Goal: Transaction & Acquisition: Purchase product/service

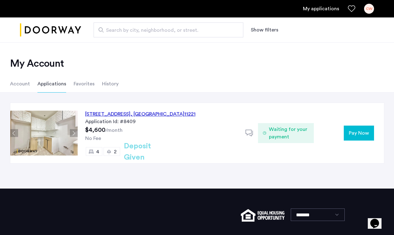
click at [360, 136] on span "Pay Now" at bounding box center [359, 132] width 20 height 7
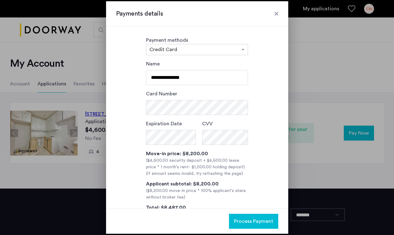
click at [275, 13] on div at bounding box center [276, 14] width 6 height 6
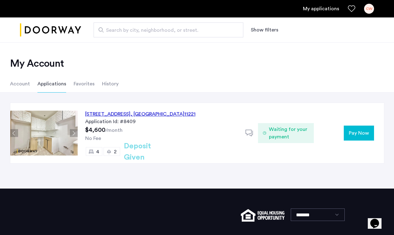
click at [358, 133] on span "Pay Now" at bounding box center [359, 132] width 20 height 7
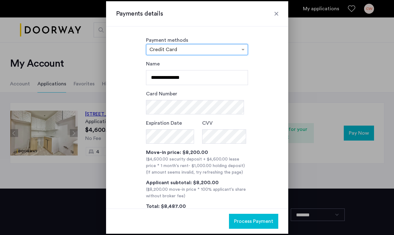
scroll to position [0, 0]
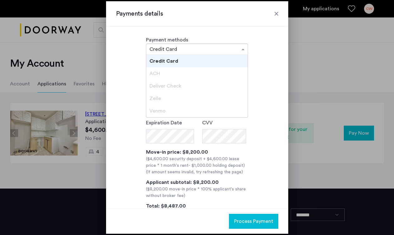
click at [243, 44] on div "× Credit Card" at bounding box center [197, 49] width 102 height 11
click at [192, 97] on div "Zelle" at bounding box center [196, 98] width 101 height 12
click at [215, 68] on div "ACH" at bounding box center [196, 73] width 101 height 12
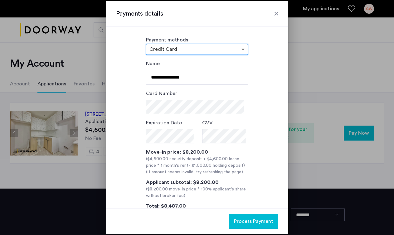
click at [241, 48] on span at bounding box center [244, 49] width 8 height 7
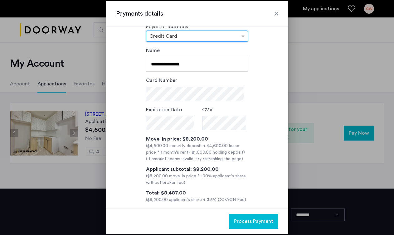
scroll to position [22, 0]
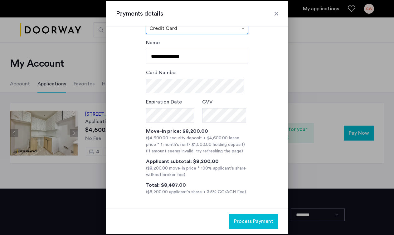
click at [273, 14] on div at bounding box center [276, 14] width 6 height 6
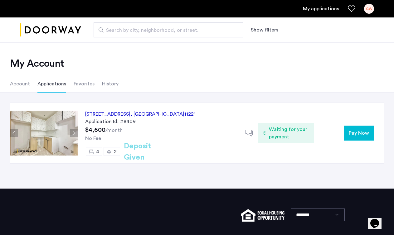
click at [185, 62] on h2 "My Account" at bounding box center [197, 63] width 374 height 12
click at [349, 133] on span "Pay Now" at bounding box center [359, 132] width 20 height 7
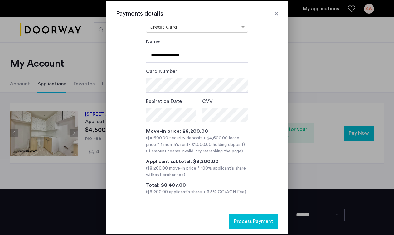
click at [275, 11] on div at bounding box center [276, 14] width 6 height 6
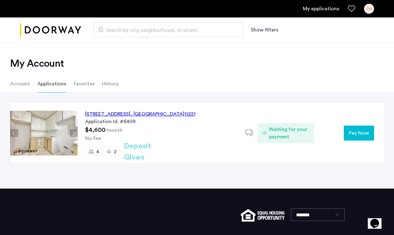
click at [219, 86] on ul "Account Applications Favorites History" at bounding box center [197, 83] width 393 height 17
click at [297, 57] on div "My Account Account Applications Favorites History" at bounding box center [197, 67] width 394 height 50
click at [111, 151] on div "2" at bounding box center [112, 151] width 17 height 9
click at [76, 137] on button "Next apartment" at bounding box center [74, 133] width 8 height 8
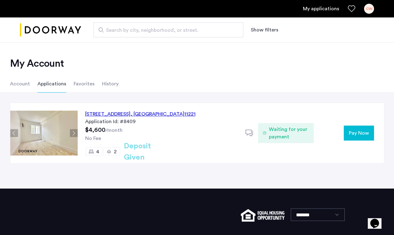
click at [74, 131] on button "Next apartment" at bounding box center [74, 133] width 8 height 8
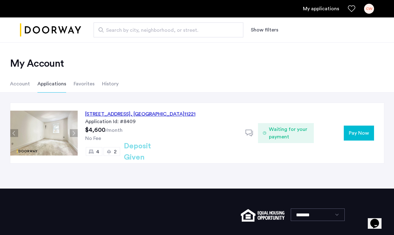
click at [74, 131] on button "Next apartment" at bounding box center [74, 133] width 8 height 8
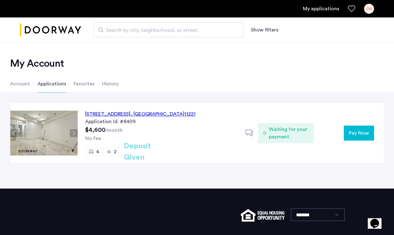
click at [74, 131] on button "Next apartment" at bounding box center [74, 133] width 8 height 8
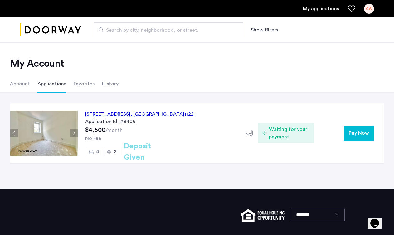
click at [74, 131] on button "Next apartment" at bounding box center [74, 133] width 8 height 8
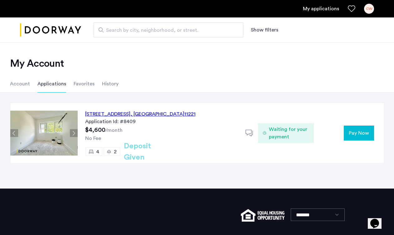
click at [74, 131] on button "Next apartment" at bounding box center [74, 133] width 8 height 8
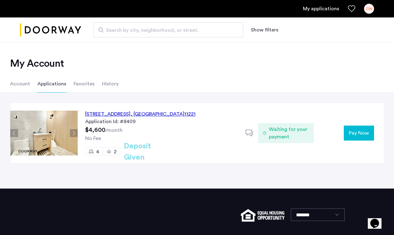
click at [74, 131] on button "Next apartment" at bounding box center [74, 133] width 8 height 8
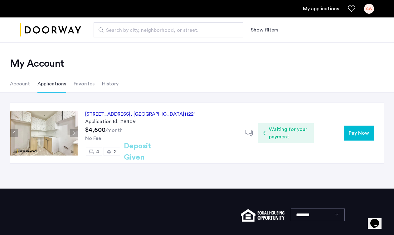
click at [74, 131] on button "Next apartment" at bounding box center [74, 133] width 8 height 8
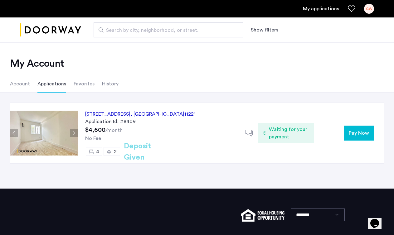
click at [75, 131] on button "Next apartment" at bounding box center [74, 133] width 8 height 8
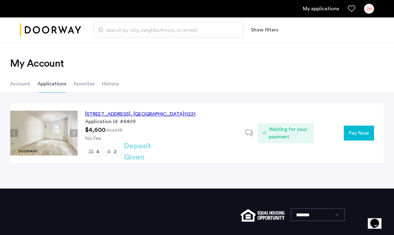
click at [75, 131] on button "Next apartment" at bounding box center [74, 133] width 8 height 8
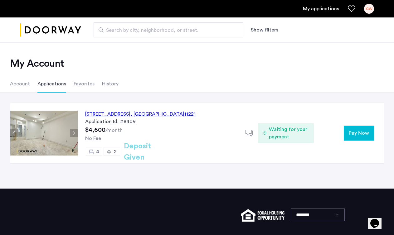
click at [75, 131] on button "Next apartment" at bounding box center [74, 133] width 8 height 8
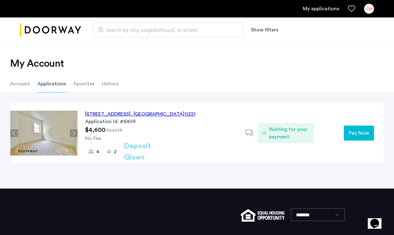
click at [74, 132] on button "Next apartment" at bounding box center [74, 133] width 8 height 8
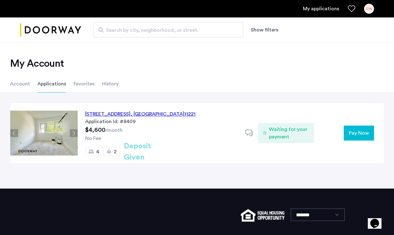
click at [74, 132] on button "Next apartment" at bounding box center [74, 133] width 8 height 8
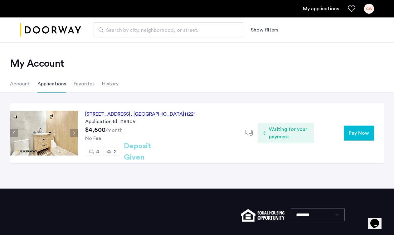
click at [74, 132] on button "Next apartment" at bounding box center [74, 133] width 8 height 8
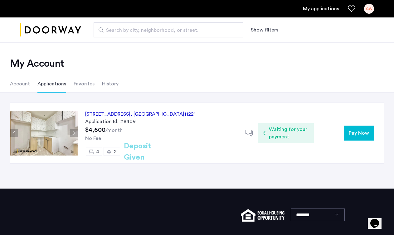
click at [74, 132] on button "Next apartment" at bounding box center [74, 133] width 8 height 8
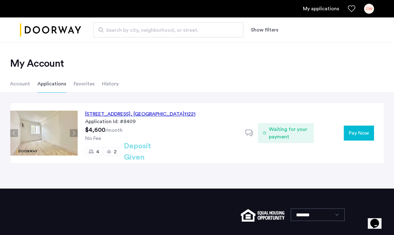
click at [36, 127] on img at bounding box center [43, 133] width 67 height 45
click at [52, 131] on img at bounding box center [43, 133] width 67 height 45
click at [75, 130] on button "Next apartment" at bounding box center [74, 133] width 8 height 8
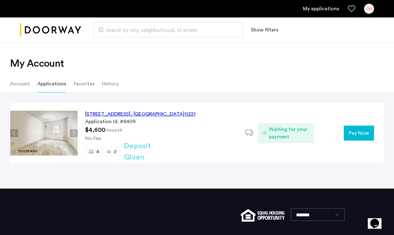
click at [75, 130] on button "Next apartment" at bounding box center [74, 133] width 8 height 8
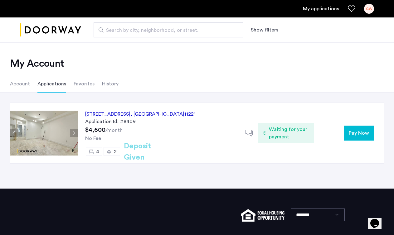
click at [75, 130] on button "Next apartment" at bounding box center [74, 133] width 8 height 8
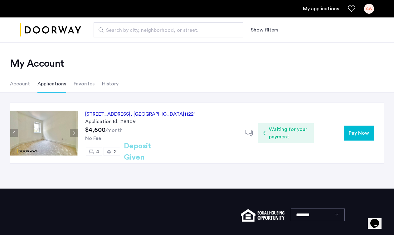
click at [75, 130] on button "Next apartment" at bounding box center [74, 133] width 8 height 8
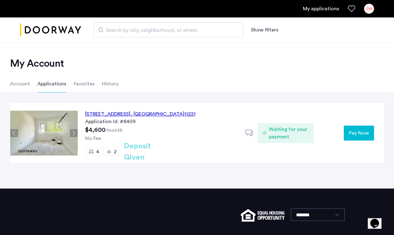
click at [75, 130] on button "Next apartment" at bounding box center [74, 133] width 8 height 8
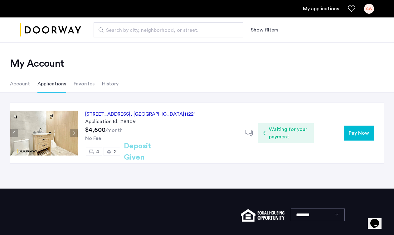
click at [75, 130] on button "Next apartment" at bounding box center [74, 133] width 8 height 8
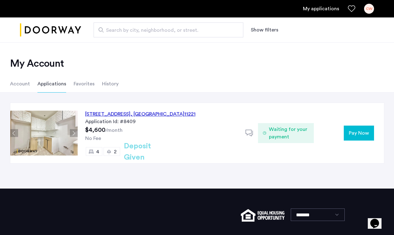
click at [350, 130] on span "Pay Now" at bounding box center [359, 132] width 20 height 7
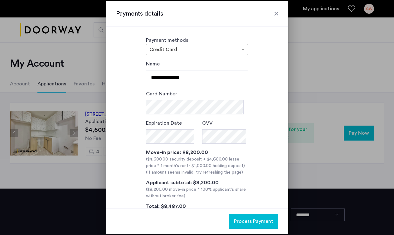
click at [276, 12] on div at bounding box center [276, 14] width 6 height 6
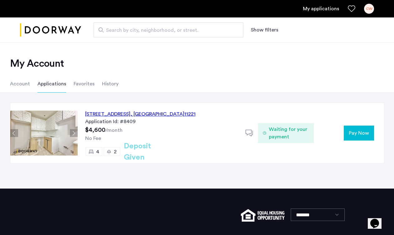
click at [216, 76] on ul "Account Applications Favorites History" at bounding box center [197, 83] width 393 height 17
click at [359, 130] on span "Pay Now" at bounding box center [359, 132] width 20 height 7
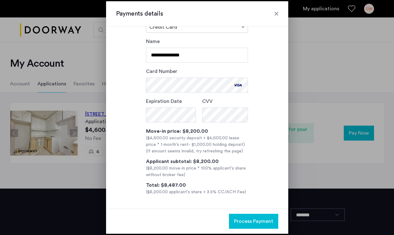
click at [127, 116] on div "**********" at bounding box center [197, 117] width 162 height 158
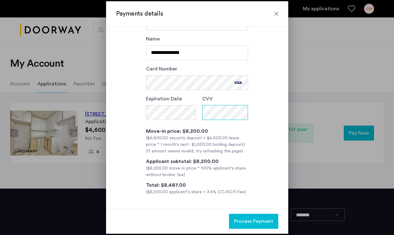
scroll to position [0, 0]
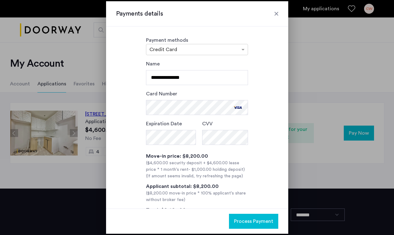
click at [267, 221] on span "Process Payment" at bounding box center [253, 221] width 39 height 7
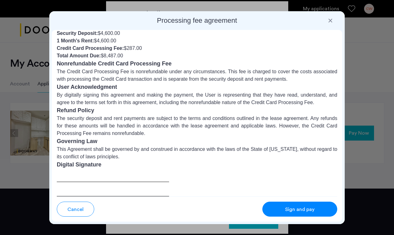
scroll to position [58, 0]
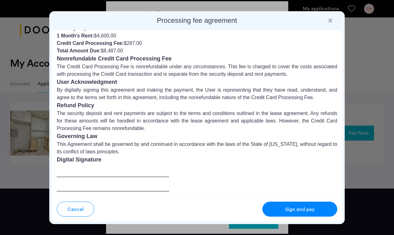
click at [51, 168] on div "Processing fee agreement Security deposit and 1 month's rent agreement This Agr…" at bounding box center [196, 117] width 295 height 213
click at [83, 172] on div at bounding box center [113, 177] width 112 height 27
click at [288, 211] on span "Sign and pay" at bounding box center [299, 209] width 29 height 7
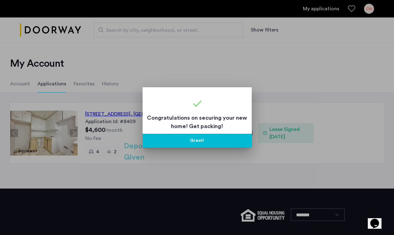
click at [198, 141] on button "Great!" at bounding box center [197, 141] width 109 height 14
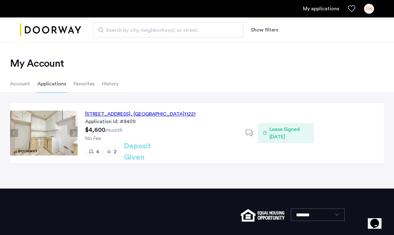
click at [287, 138] on span "Lease Signed [DATE]" at bounding box center [288, 133] width 39 height 15
click at [250, 132] on icon at bounding box center [249, 133] width 8 height 8
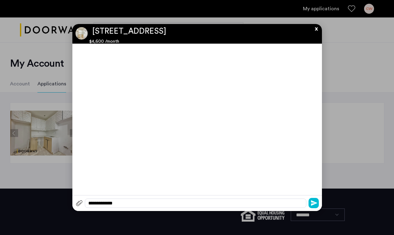
scroll to position [0, 0]
click at [317, 29] on button "x" at bounding box center [314, 27] width 9 height 7
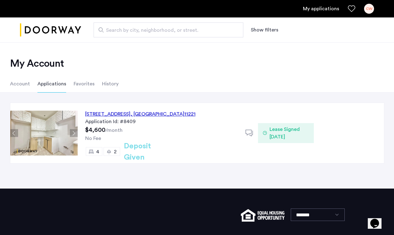
click at [277, 84] on ul "Account Applications Favorites History" at bounding box center [197, 83] width 393 height 17
click at [212, 57] on div "My Account Account Applications Favorites History" at bounding box center [197, 67] width 394 height 50
click at [158, 107] on div "[STREET_ADDRESS] Application Id: #8409 $4,600 /month No Fee 4 2 Deposit Given" at bounding box center [162, 133] width 168 height 61
click at [158, 112] on div "[STREET_ADDRESS]" at bounding box center [140, 113] width 110 height 7
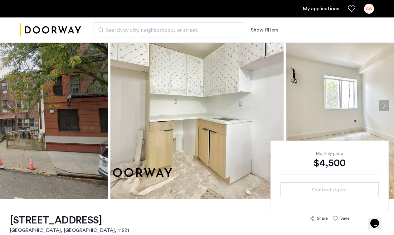
scroll to position [22, 0]
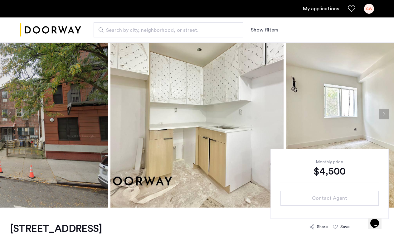
click at [381, 114] on button "Next apartment" at bounding box center [384, 114] width 11 height 11
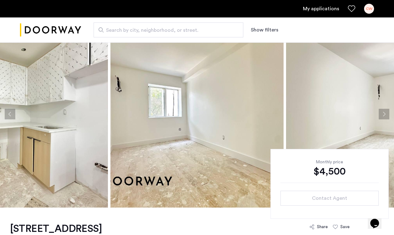
click at [381, 114] on button "Next apartment" at bounding box center [384, 114] width 11 height 11
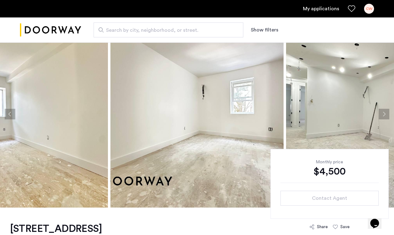
click at [381, 113] on button "Next apartment" at bounding box center [384, 114] width 11 height 11
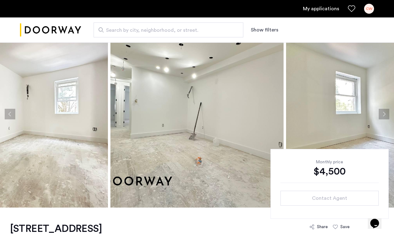
click at [381, 115] on button "Next apartment" at bounding box center [384, 114] width 11 height 11
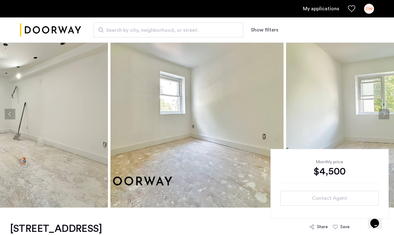
click at [381, 116] on button "Next apartment" at bounding box center [384, 114] width 11 height 11
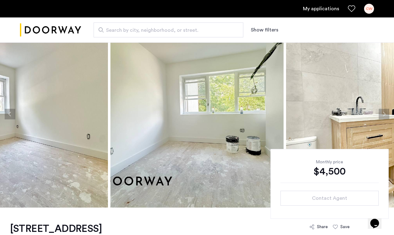
click at [381, 117] on button "Next apartment" at bounding box center [384, 114] width 11 height 11
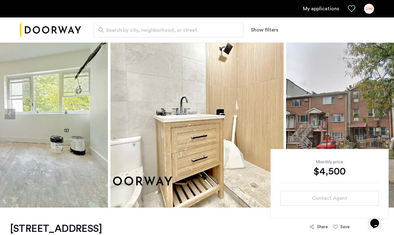
click at [381, 118] on button "Next apartment" at bounding box center [384, 114] width 11 height 11
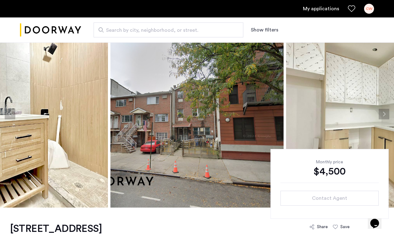
click at [381, 118] on button "Next apartment" at bounding box center [384, 114] width 11 height 11
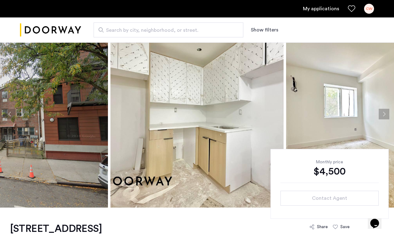
click at [381, 118] on button "Next apartment" at bounding box center [384, 114] width 11 height 11
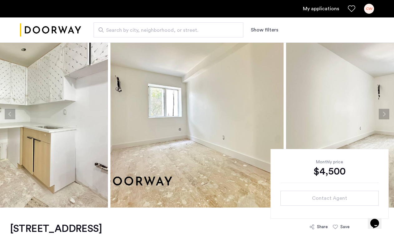
click at [381, 118] on button "Next apartment" at bounding box center [384, 114] width 11 height 11
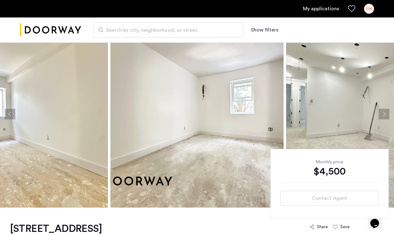
click at [381, 118] on button "Next apartment" at bounding box center [384, 114] width 11 height 11
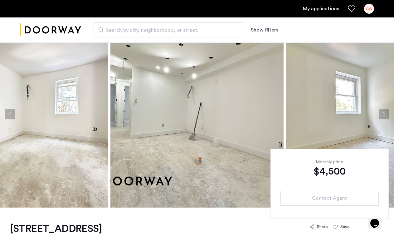
click at [337, 25] on div "Search by city, neighborhood, or street. Show filters" at bounding box center [227, 29] width 293 height 15
click at [332, 26] on div "Search by city, neighborhood, or street. Show filters" at bounding box center [227, 29] width 293 height 15
